Goal: Information Seeking & Learning: Learn about a topic

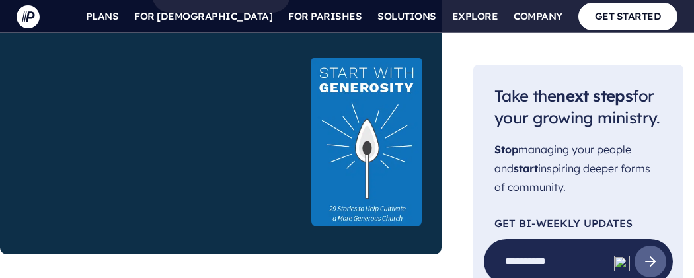
scroll to position [3585, 0]
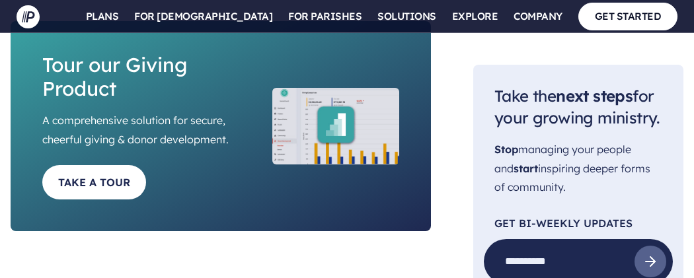
scroll to position [2824, 0]
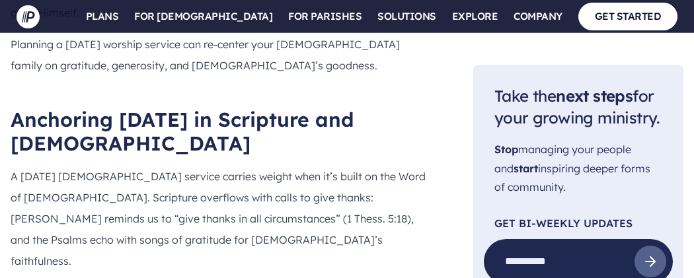
scroll to position [766, 0]
